Goal: Transaction & Acquisition: Purchase product/service

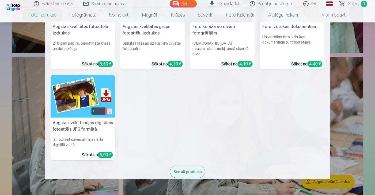
scroll to position [54, 0]
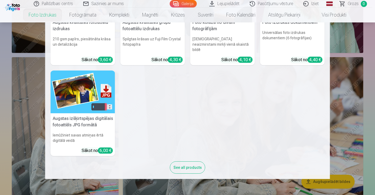
click at [358, 73] on nav "Augstas kvalitātes fotoattēlu izdrukas 210 gsm papīrs, piesātināta krāsa un det…" at bounding box center [187, 100] width 375 height 157
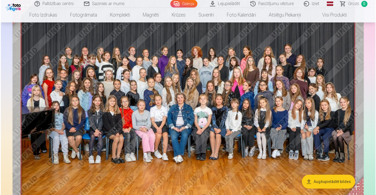
scroll to position [80, 0]
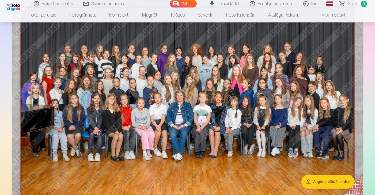
click at [176, 86] on img at bounding box center [187, 96] width 351 height 235
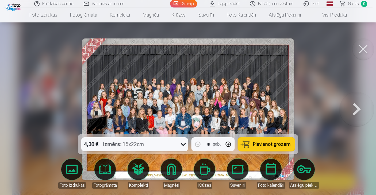
click at [179, 82] on img at bounding box center [188, 110] width 213 height 142
click at [251, 62] on img at bounding box center [188, 110] width 213 height 142
click at [359, 49] on button at bounding box center [363, 49] width 21 height 21
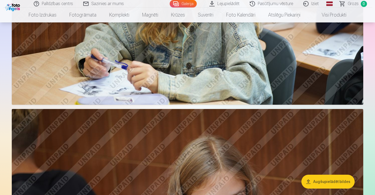
scroll to position [2271, 0]
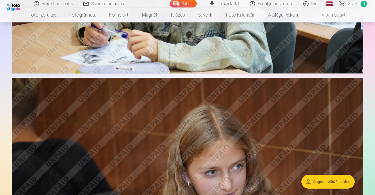
drag, startPoint x: 267, startPoint y: 131, endPoint x: 361, endPoint y: 111, distance: 96.9
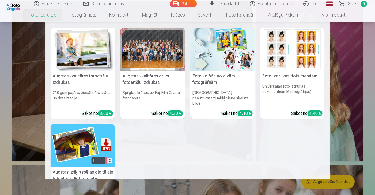
scroll to position [3342, 0]
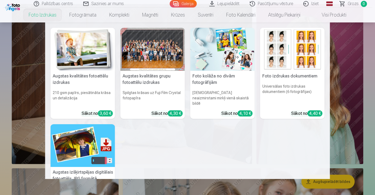
click at [173, 134] on div "Augstas kvalitātes fotoattēlu izdrukas 210 gsm papīrs, piesātināta krāsa un det…" at bounding box center [188, 130] width 274 height 205
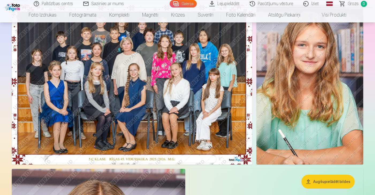
scroll to position [263, 0]
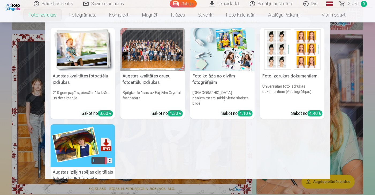
click at [87, 111] on div "Sākot no 3,60 €" at bounding box center [97, 114] width 31 height 6
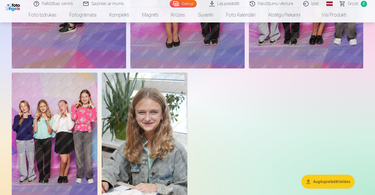
scroll to position [3962, 0]
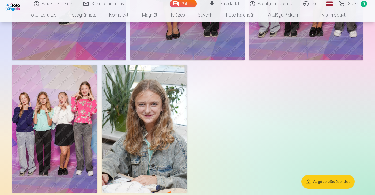
click at [164, 133] on img at bounding box center [145, 129] width 86 height 128
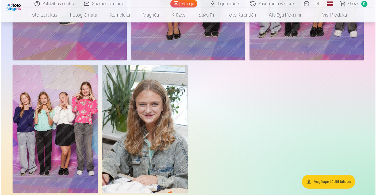
scroll to position [3976, 0]
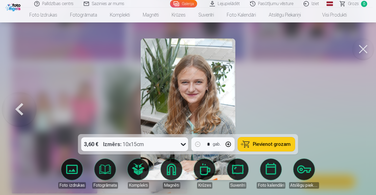
click at [366, 48] on button at bounding box center [363, 49] width 21 height 21
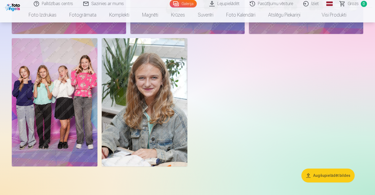
scroll to position [3989, 0]
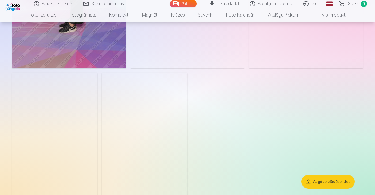
scroll to position [3962, 0]
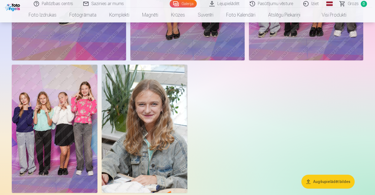
click at [168, 135] on img at bounding box center [145, 129] width 86 height 128
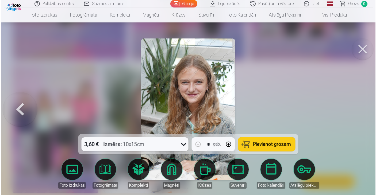
scroll to position [3976, 0]
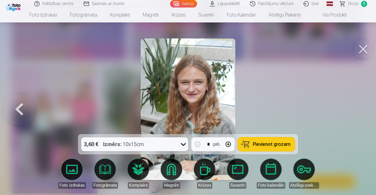
click at [366, 50] on button at bounding box center [363, 49] width 21 height 21
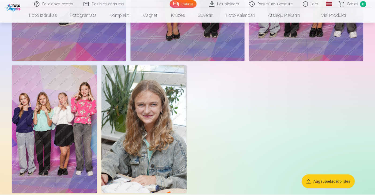
scroll to position [3962, 0]
